Goal: Information Seeking & Learning: Check status

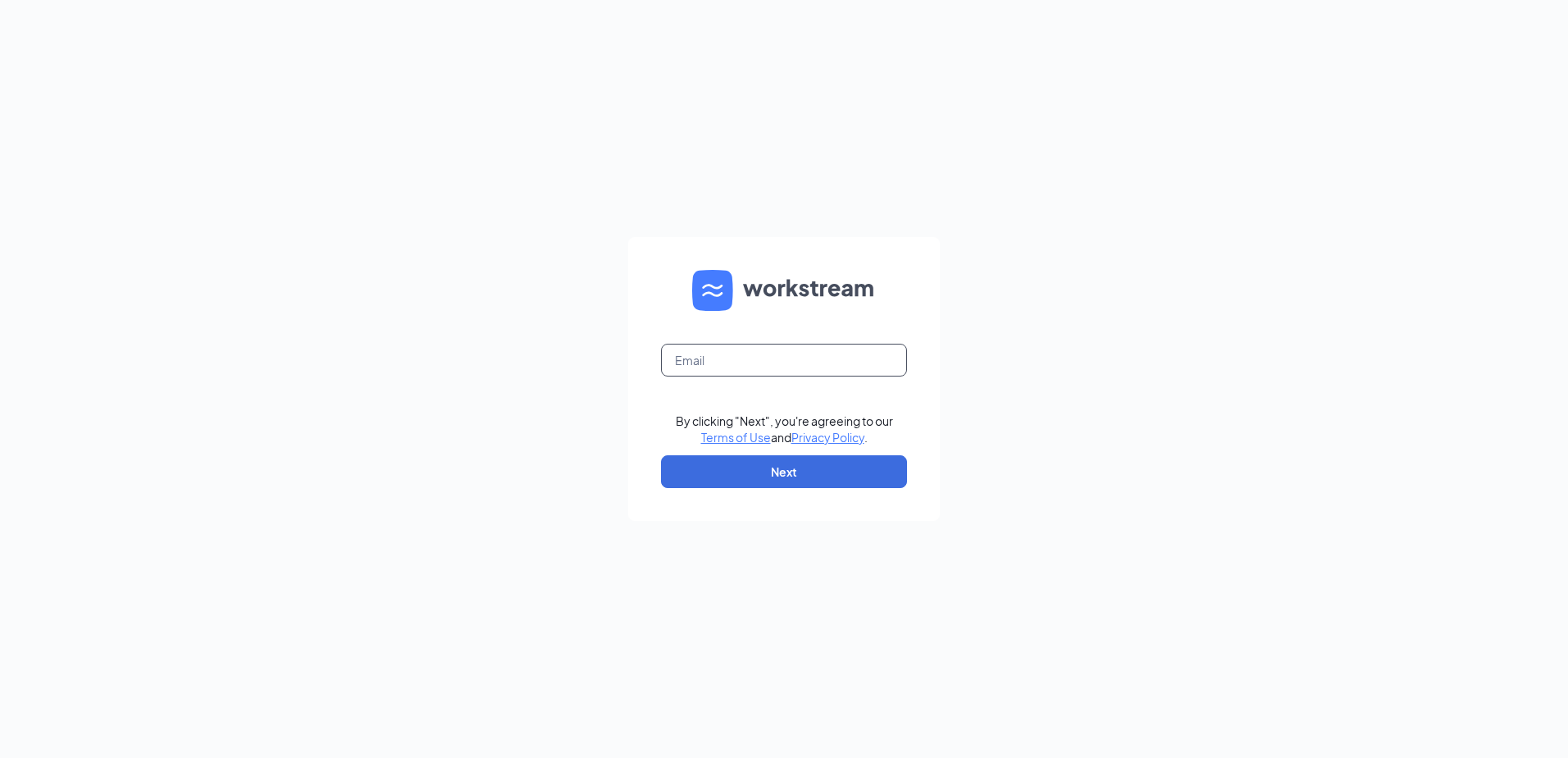
click at [757, 353] on input "text" at bounding box center [784, 360] width 246 height 33
type input "summerville04806@gmail.com"
click at [768, 470] on button "Next" at bounding box center [784, 472] width 246 height 33
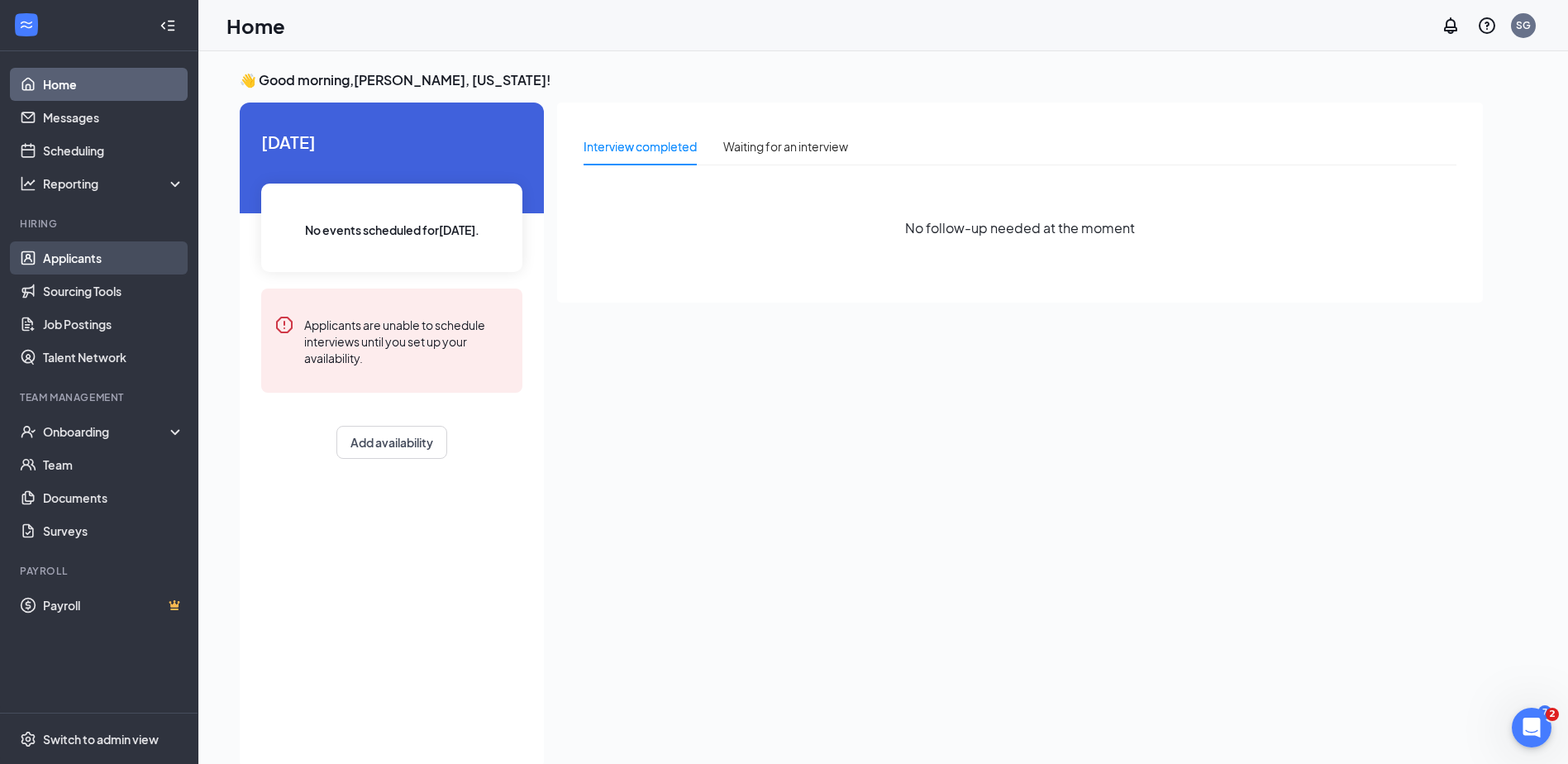
click at [83, 248] on link "Applicants" at bounding box center [114, 258] width 141 height 33
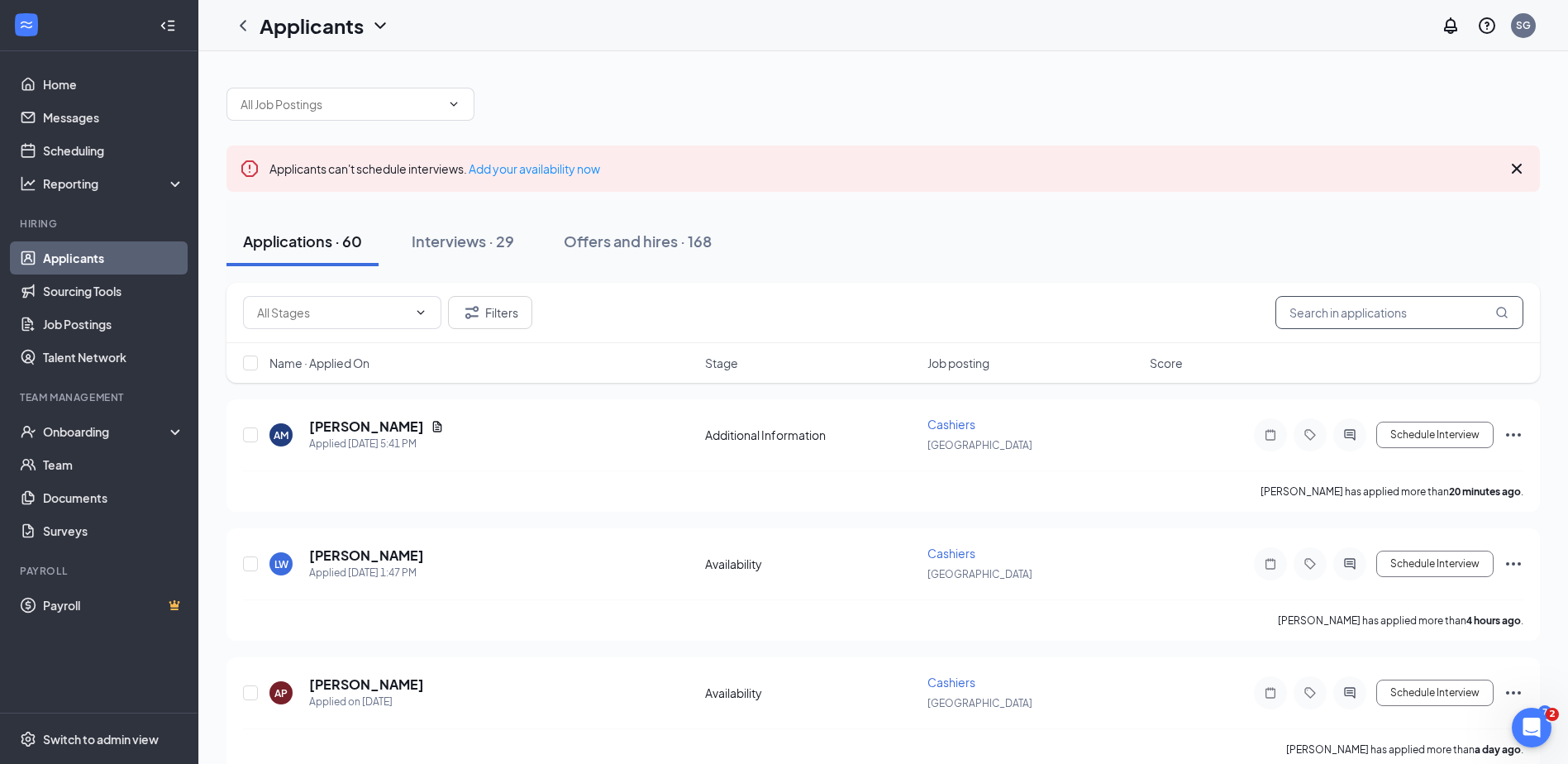
click at [1351, 310] on input "text" at bounding box center [1400, 312] width 248 height 33
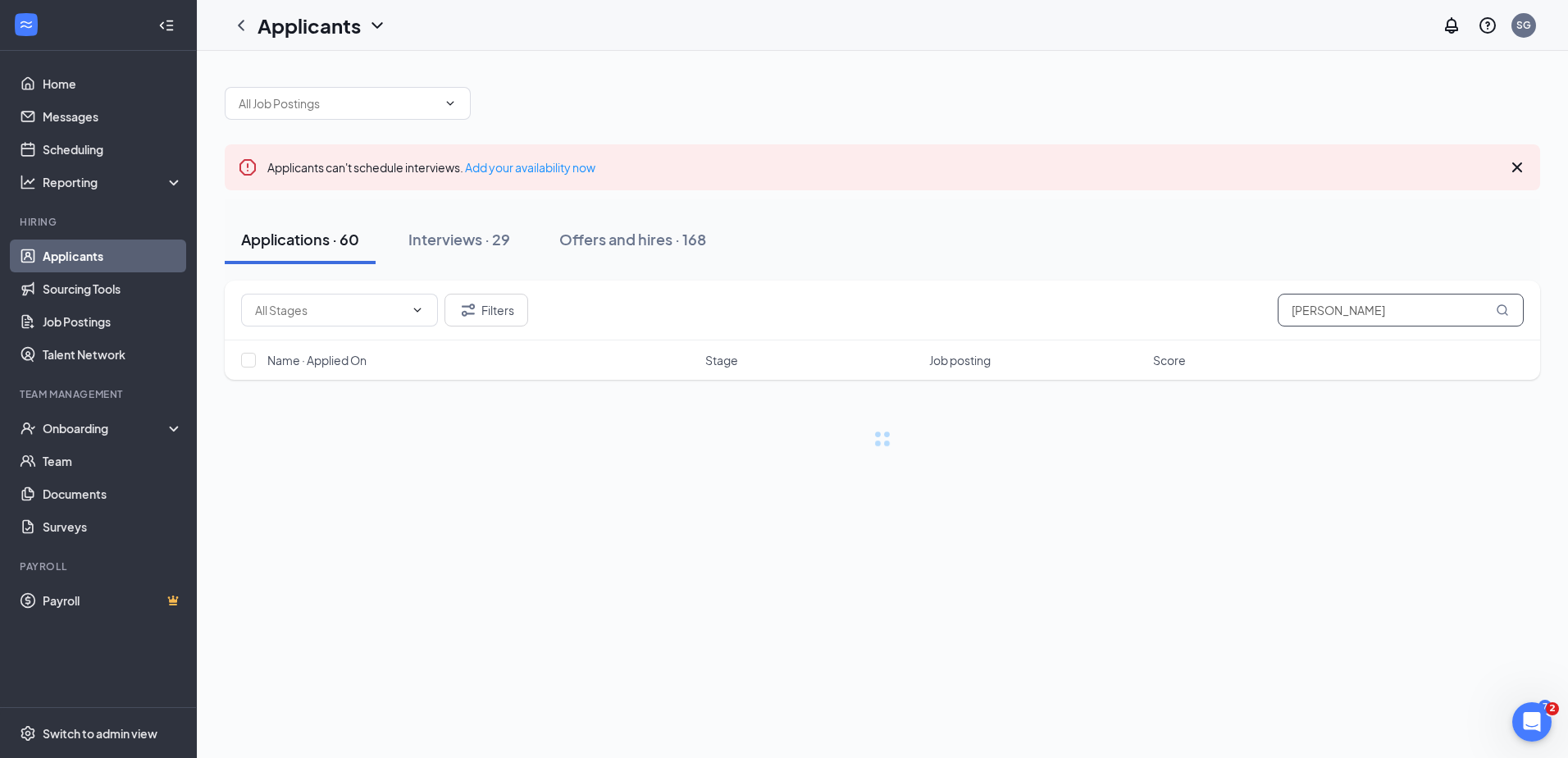
type input "jENNIFER"
drag, startPoint x: 1364, startPoint y: 310, endPoint x: 1241, endPoint y: 302, distance: 123.3
click at [1241, 302] on div "Filters jENNIFER" at bounding box center [882, 310] width 1282 height 33
type input "Arrela"
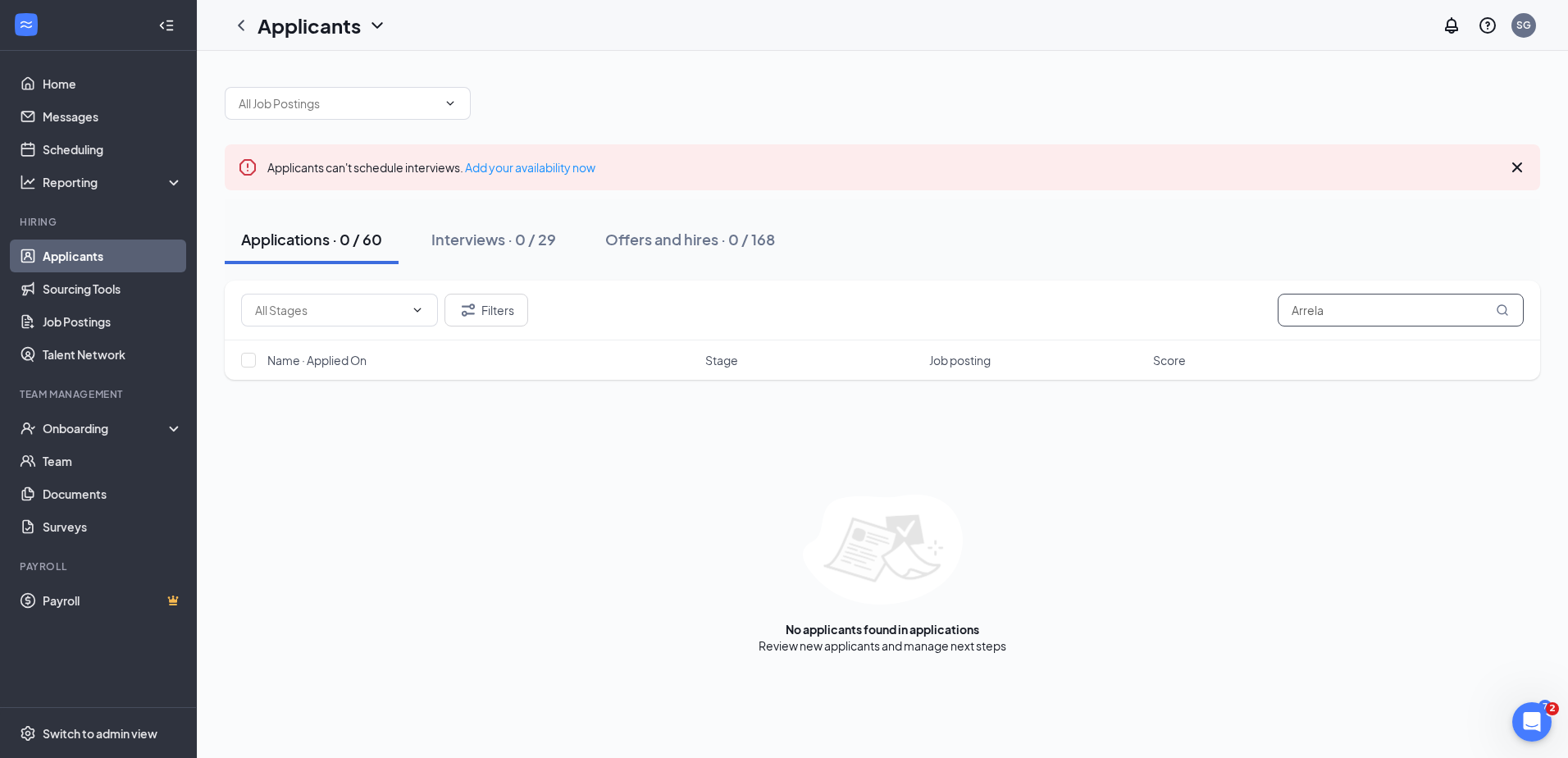
drag, startPoint x: 1331, startPoint y: 314, endPoint x: 1285, endPoint y: 302, distance: 47.5
click at [1285, 302] on input "Arrela" at bounding box center [1400, 310] width 246 height 33
click at [44, 355] on link "Talent Network" at bounding box center [113, 355] width 140 height 33
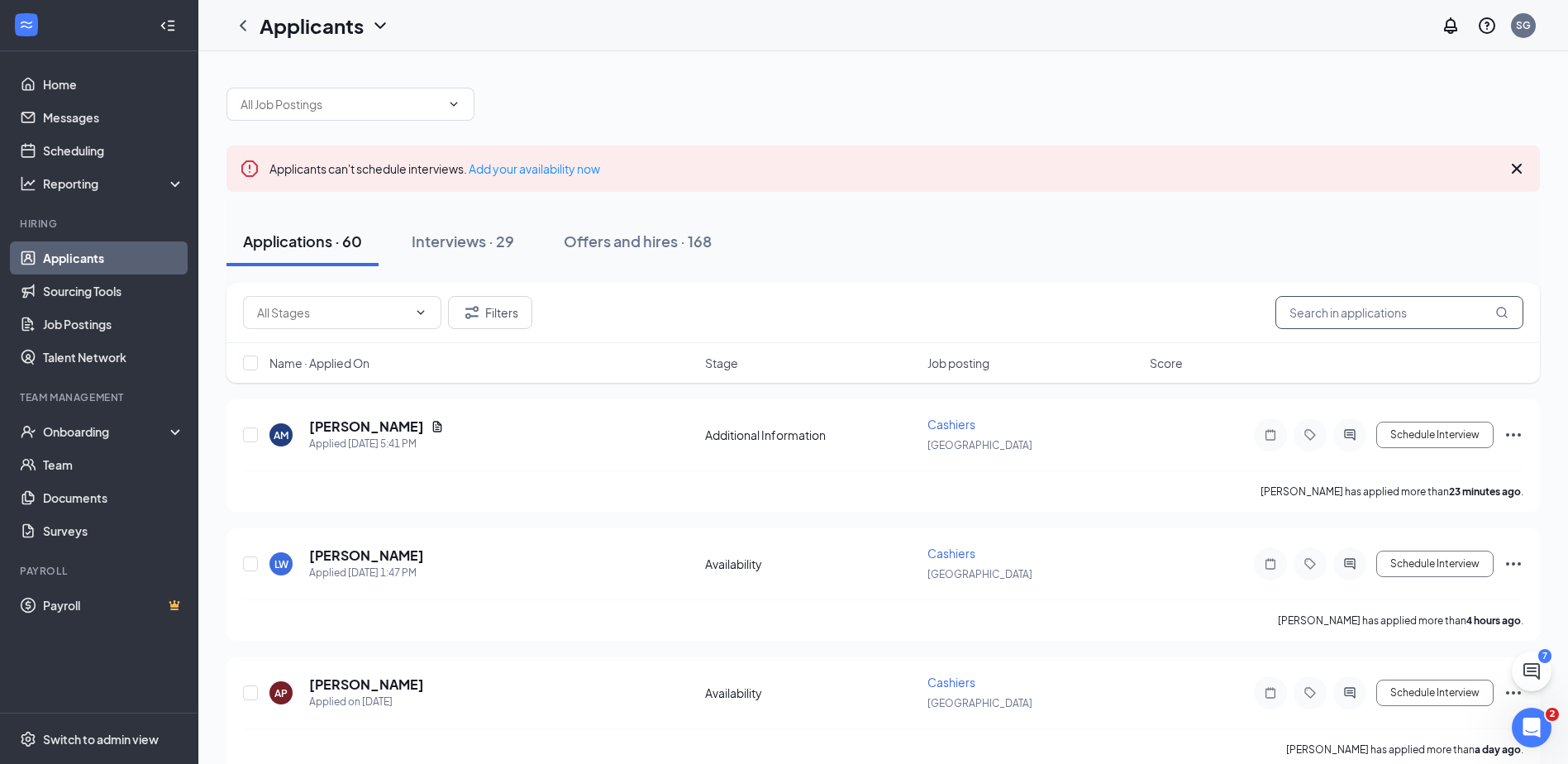
click at [1401, 320] on input "text" at bounding box center [1400, 312] width 248 height 33
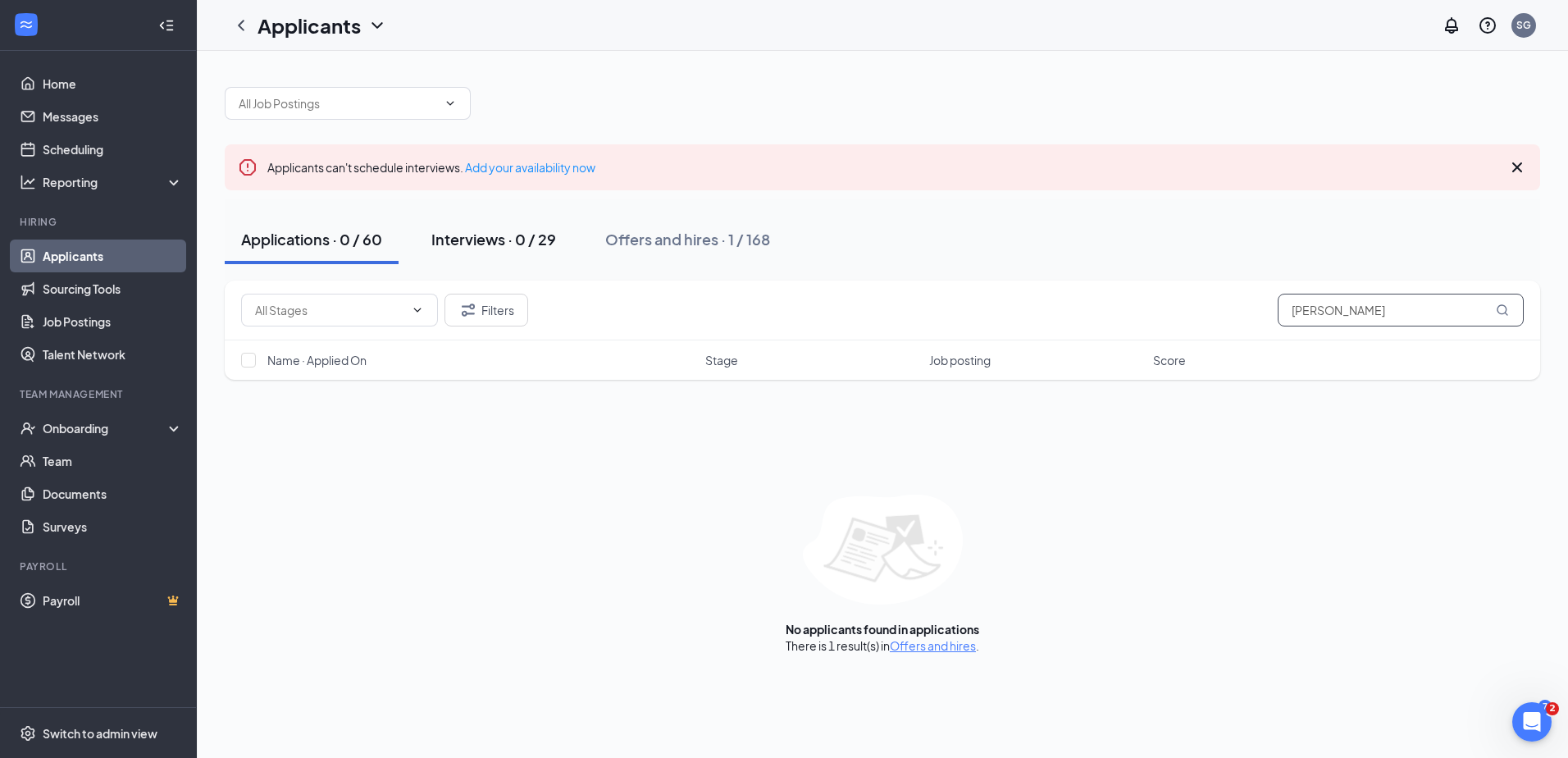
type input "Jennifer"
click at [506, 238] on div "Interviews · 0 / 29" at bounding box center [494, 239] width 125 height 20
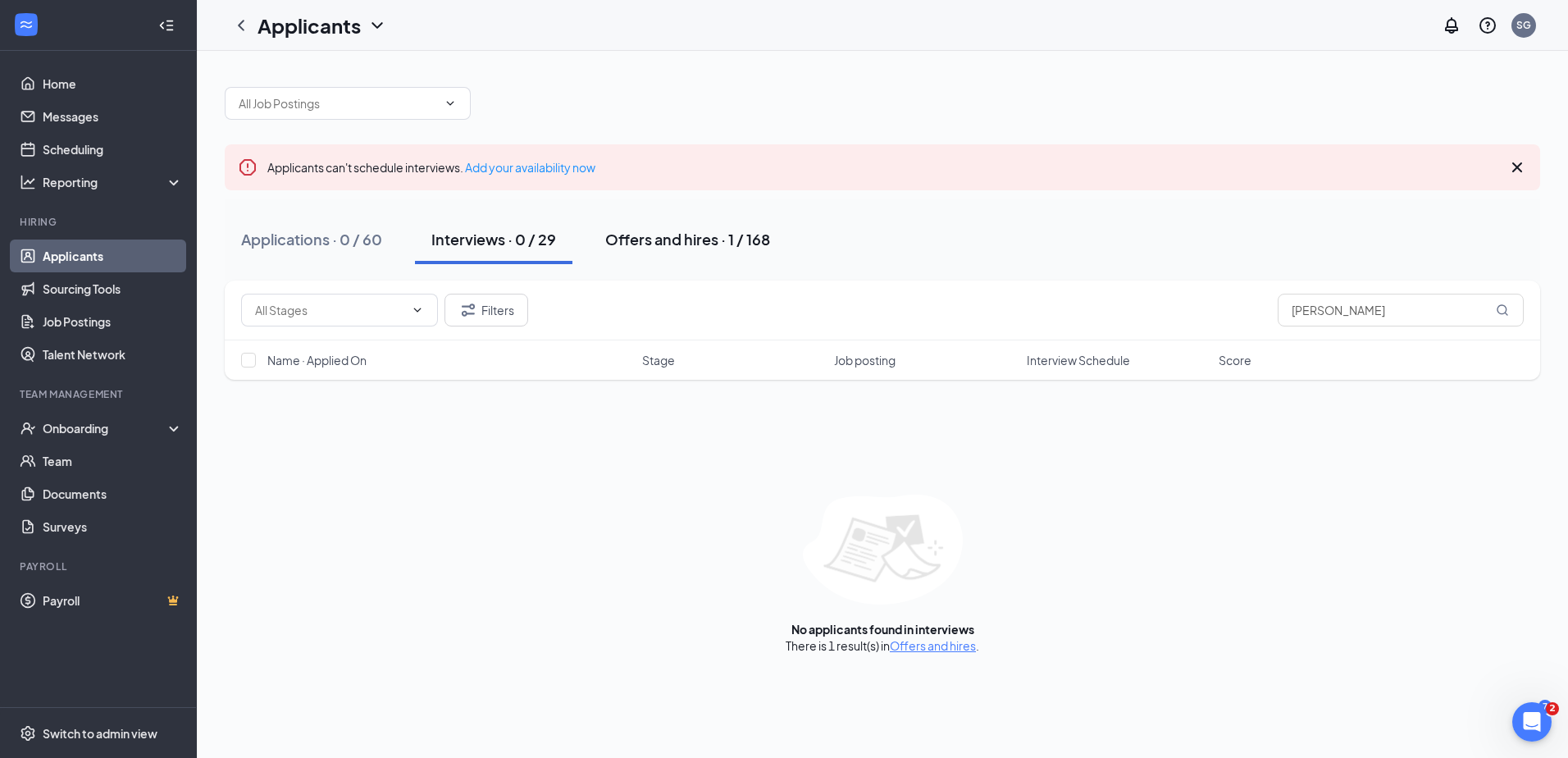
click at [658, 246] on div "Offers and hires · 1 / 168" at bounding box center [687, 239] width 165 height 20
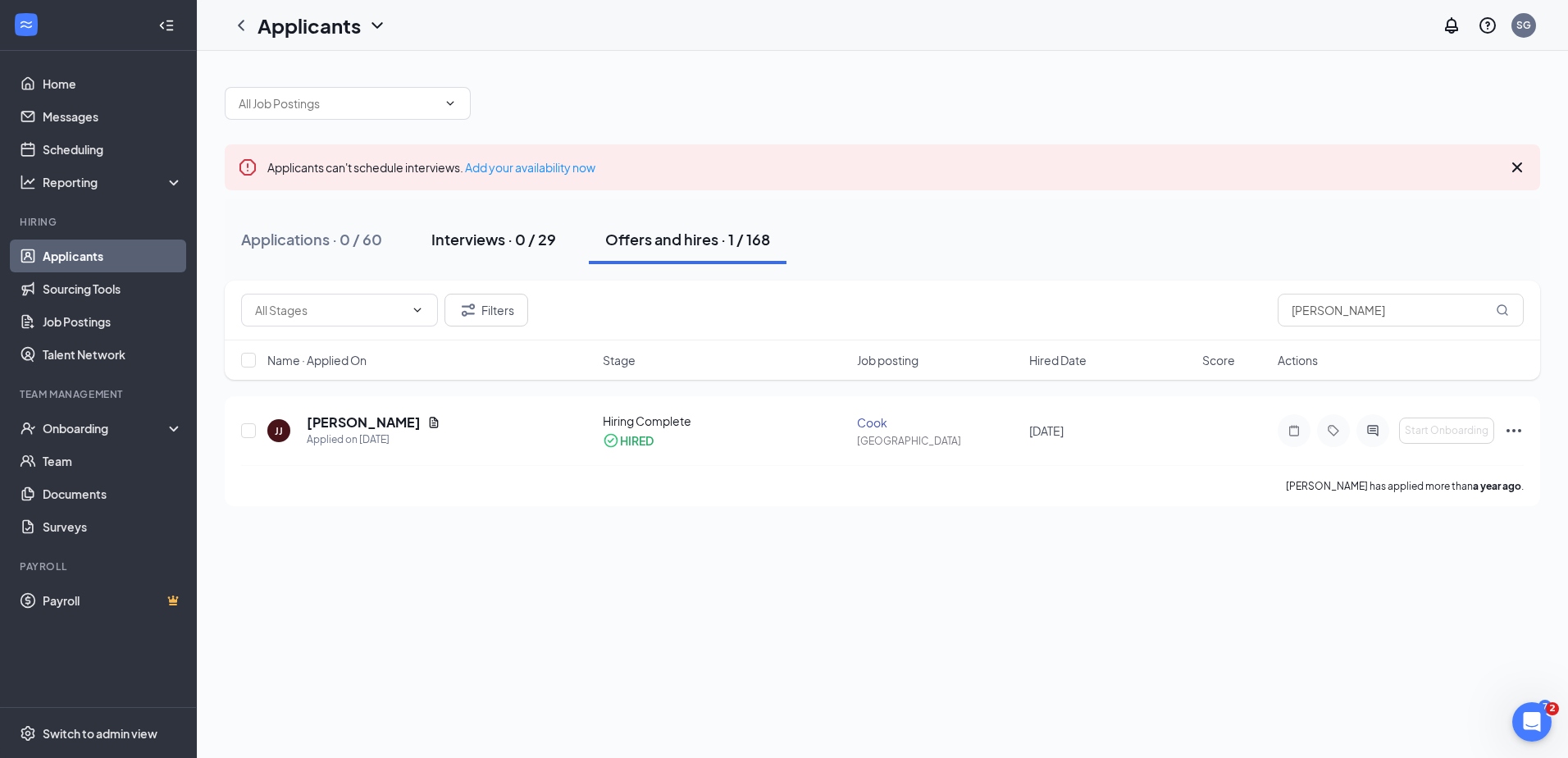
click at [489, 233] on div "Interviews · 0 / 29" at bounding box center [494, 239] width 125 height 20
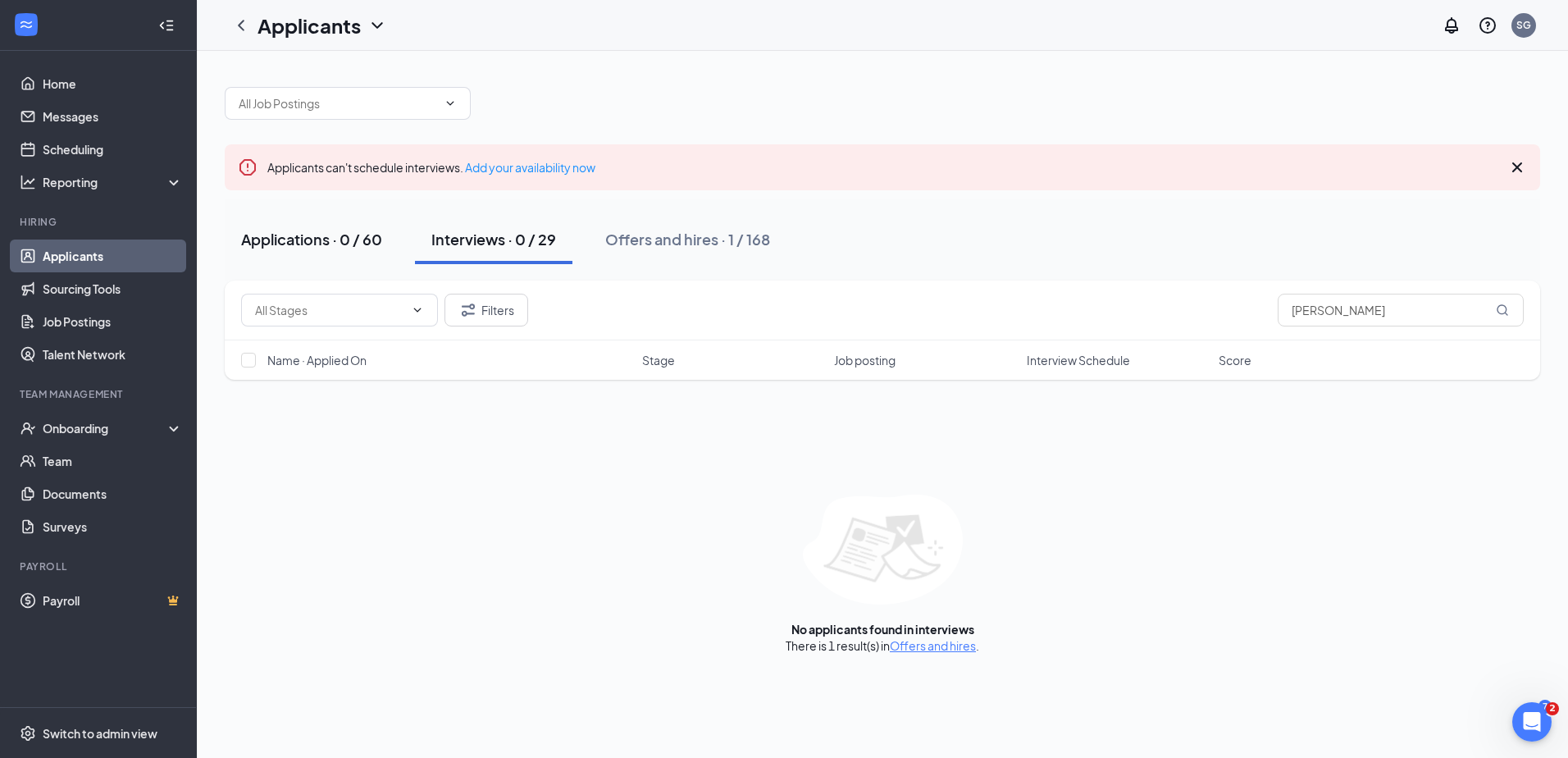
click at [299, 242] on div "Applications · 0 / 60" at bounding box center [312, 239] width 141 height 20
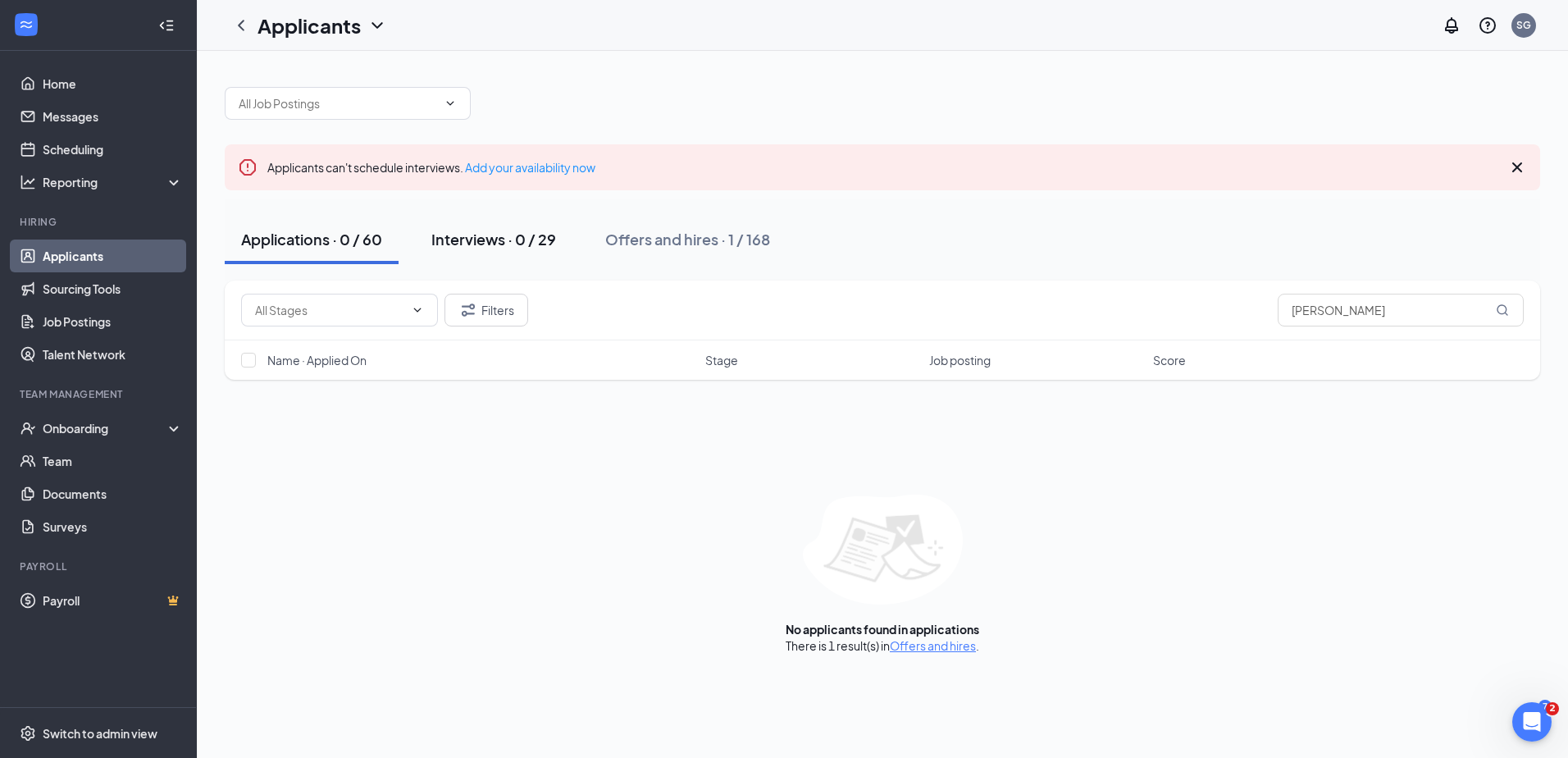
click at [478, 237] on div "Interviews · 0 / 29" at bounding box center [494, 239] width 125 height 20
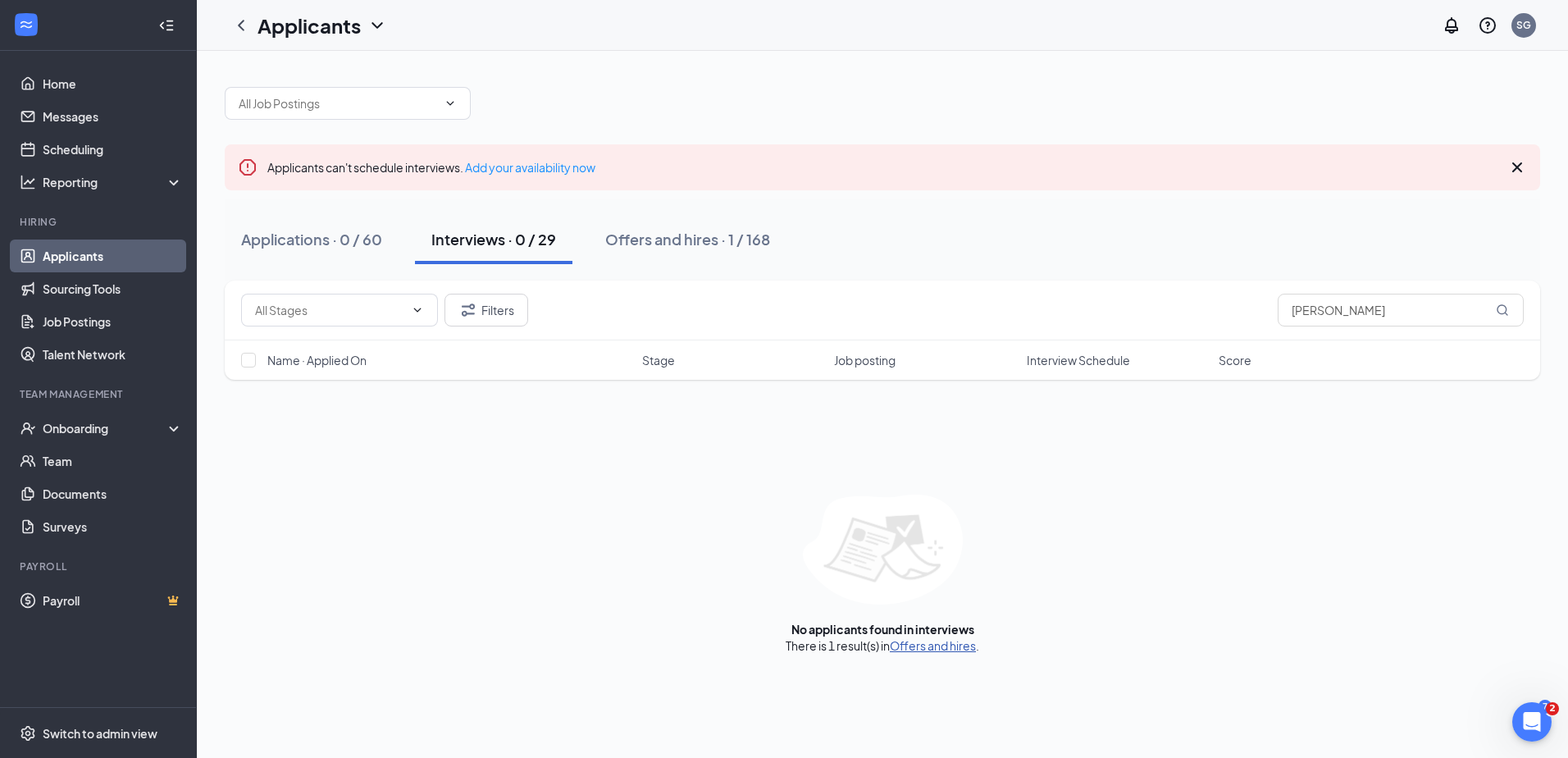
click at [934, 644] on link "Offers and hires" at bounding box center [933, 645] width 86 height 15
